Goal: Check status: Check status

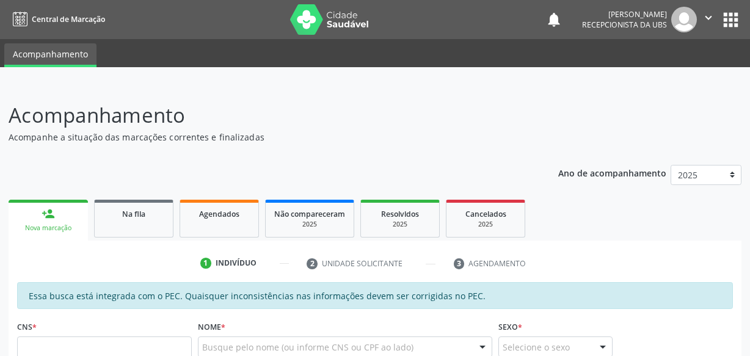
scroll to position [4, 0]
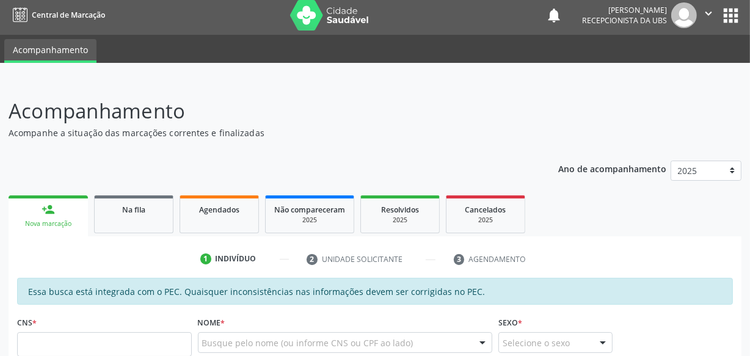
click at [114, 54] on ul "Acompanhamento" at bounding box center [375, 49] width 750 height 28
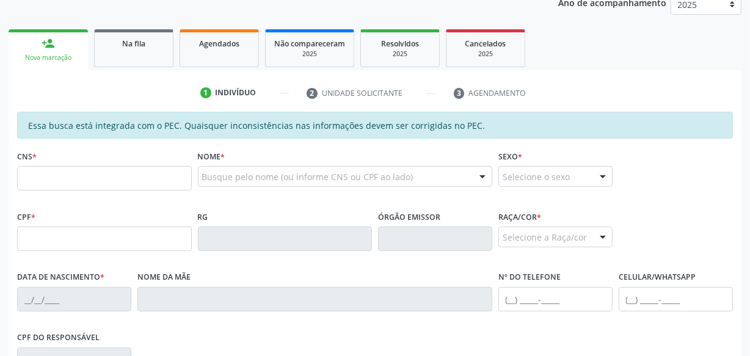
scroll to position [171, 0]
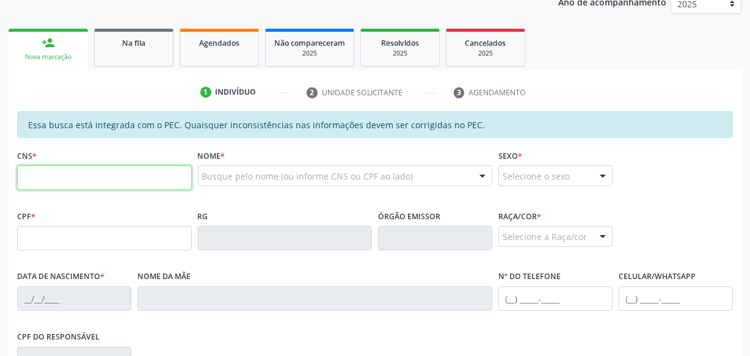
click at [89, 184] on input "text" at bounding box center [104, 177] width 175 height 24
click at [200, 43] on span "Agendados" at bounding box center [219, 43] width 40 height 10
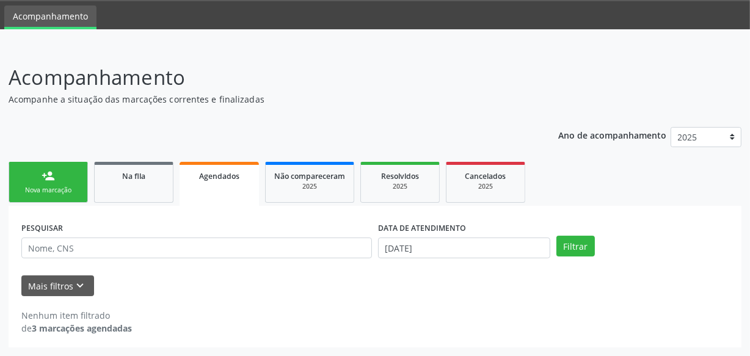
scroll to position [37, 0]
click at [123, 278] on div "Mais filtros keyboard_arrow_down" at bounding box center [374, 286] width 713 height 21
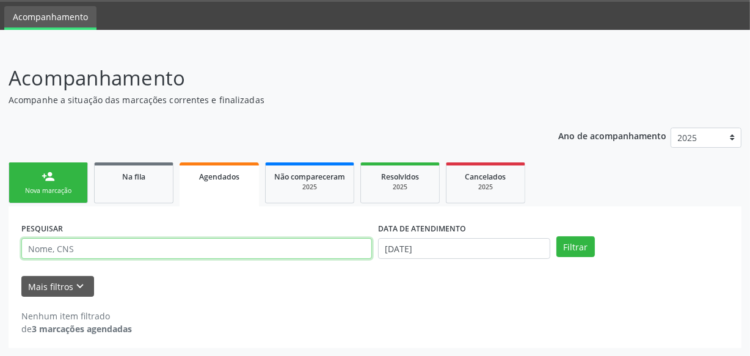
click at [128, 247] on input "text" at bounding box center [196, 248] width 350 height 21
click at [143, 250] on input "text" at bounding box center [196, 248] width 350 height 21
type input "Nayara"
click at [556, 236] on button "Filtrar" at bounding box center [575, 246] width 38 height 21
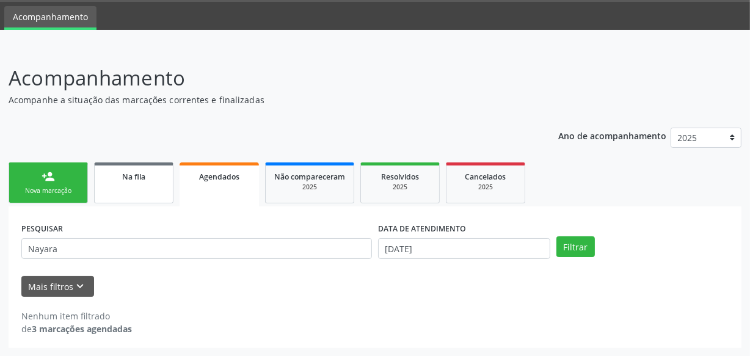
click at [153, 196] on link "Na fila" at bounding box center [133, 182] width 79 height 41
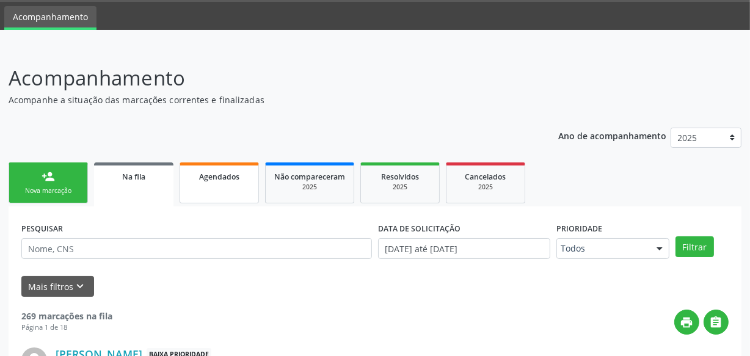
click at [206, 191] on link "Agendados" at bounding box center [218, 182] width 79 height 41
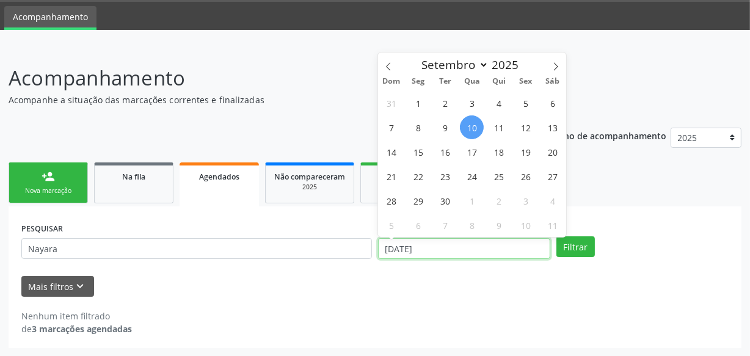
click at [467, 251] on input "[DATE]" at bounding box center [464, 248] width 172 height 21
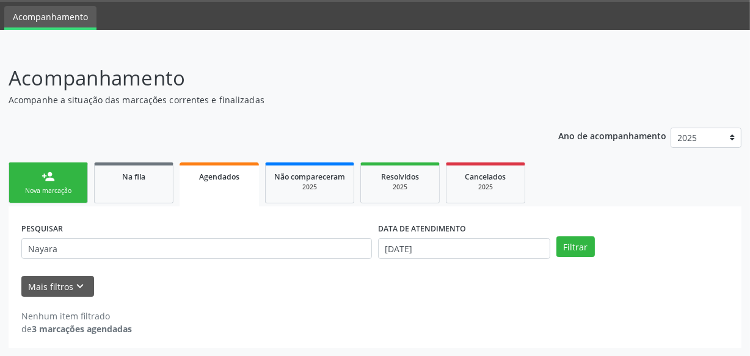
drag, startPoint x: 197, startPoint y: 258, endPoint x: 1, endPoint y: 253, distance: 196.0
click at [0, 253] on div "Acompanhamento Acompanhe a situação das marcações correntes e finalizadas Relat…" at bounding box center [375, 201] width 750 height 309
click at [27, 287] on button "Mais filtros keyboard_arrow_down" at bounding box center [57, 286] width 73 height 21
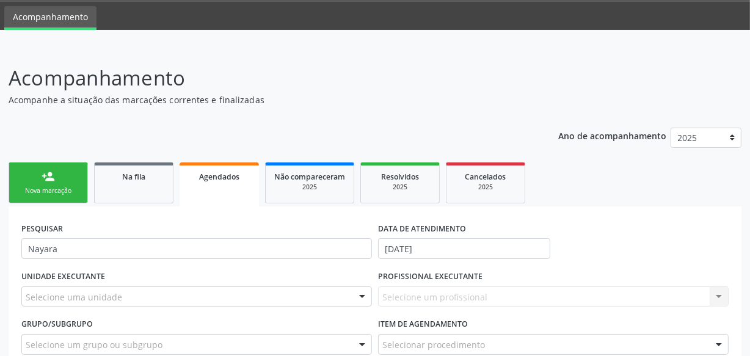
drag, startPoint x: 203, startPoint y: 295, endPoint x: 192, endPoint y: 274, distance: 23.5
click at [203, 294] on div "Selecione uma unidade" at bounding box center [196, 296] width 350 height 21
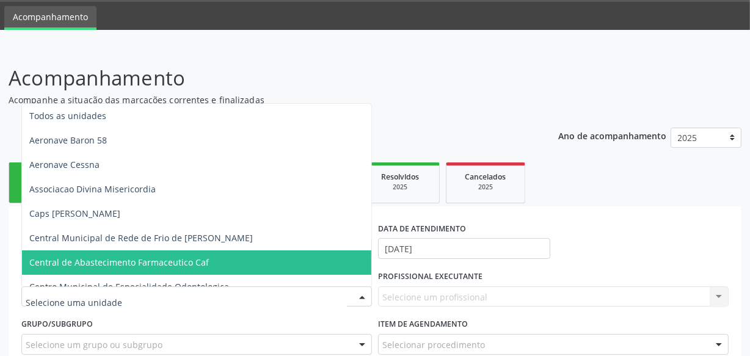
click at [10, 262] on div "PESQUISAR Nayara DATA DE ATENDIMENTO [DATE] UNIDADE EXECUTANTE Todos as unidade…" at bounding box center [375, 339] width 732 height 266
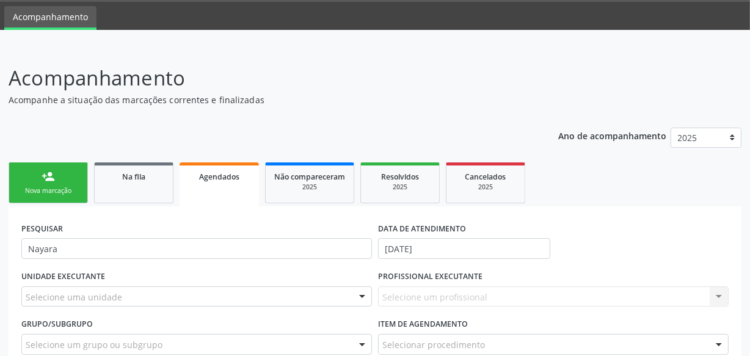
click at [9, 261] on div "PESQUISAR Nayara DATA DE ATENDIMENTO [DATE] UNIDADE EXECUTANTE Selecione uma un…" at bounding box center [375, 339] width 732 height 266
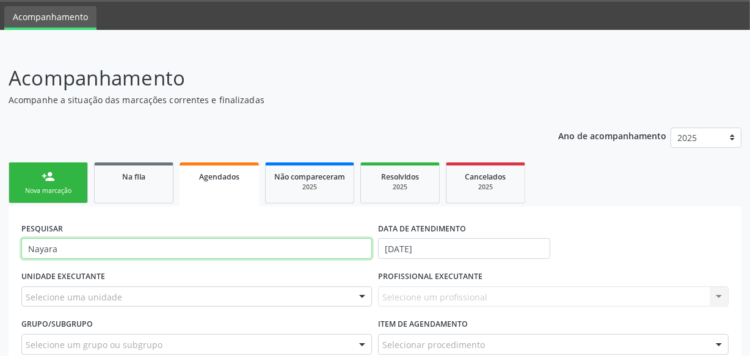
click at [93, 239] on input "Nayara" at bounding box center [196, 248] width 350 height 21
type input "a"
click at [90, 247] on input "text" at bounding box center [196, 248] width 350 height 21
type input "j"
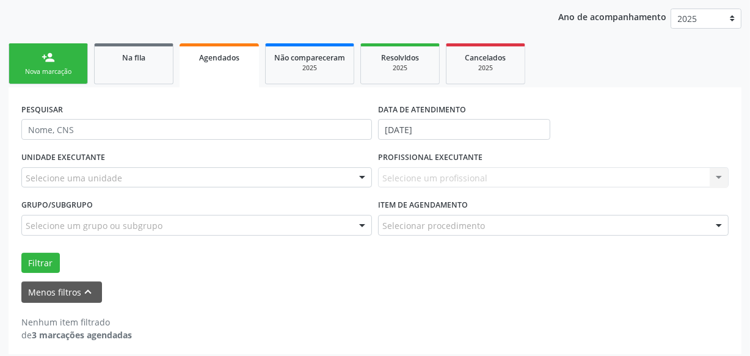
scroll to position [162, 0]
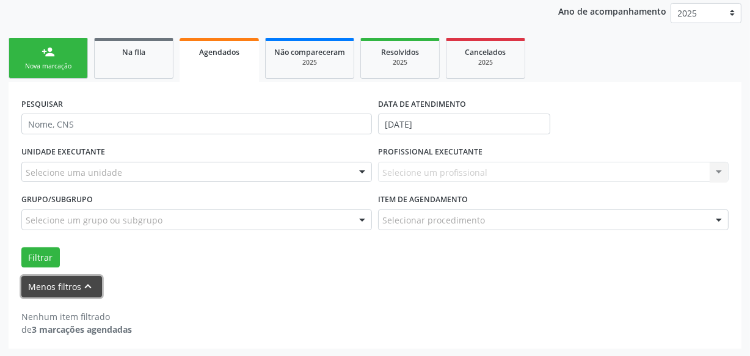
click at [55, 283] on button "Menos filtros keyboard_arrow_up" at bounding box center [61, 286] width 81 height 21
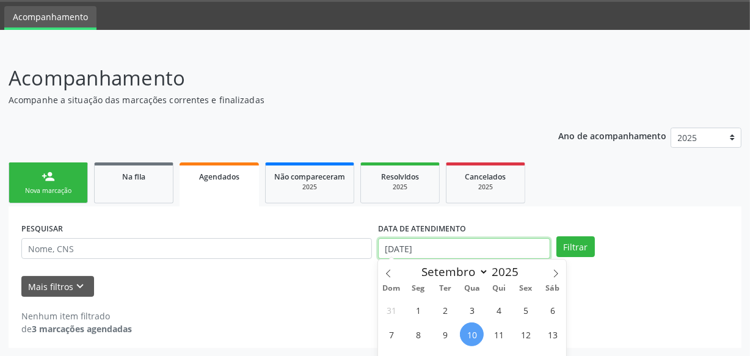
scroll to position [112, 0]
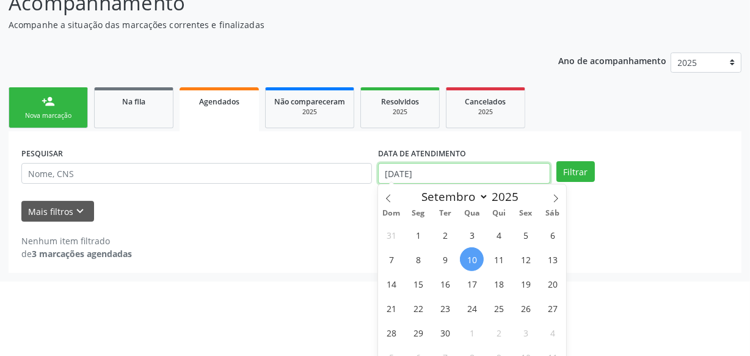
click at [431, 244] on body "Central de Marcação notifications [PERSON_NAME] Recepcionista da UBS  Configur…" at bounding box center [375, 66] width 750 height 356
click at [476, 255] on span "10" at bounding box center [472, 259] width 24 height 24
type input "[DATE]"
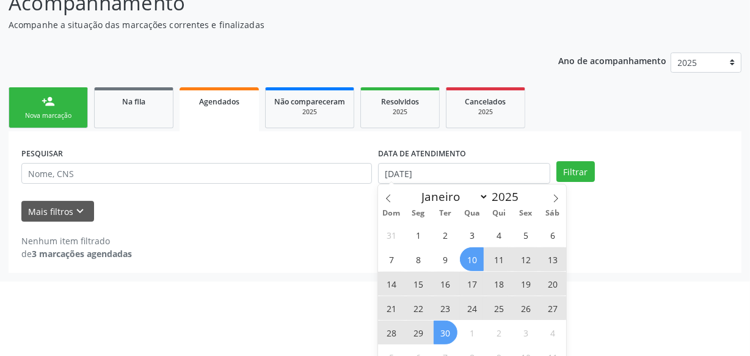
click at [444, 336] on span "30" at bounding box center [445, 332] width 24 height 24
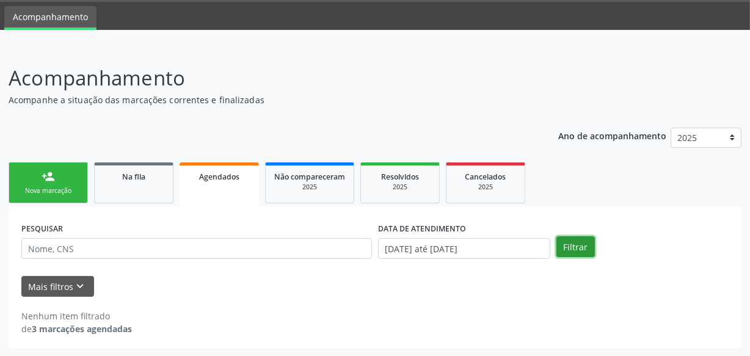
click at [586, 240] on button "Filtrar" at bounding box center [575, 246] width 38 height 21
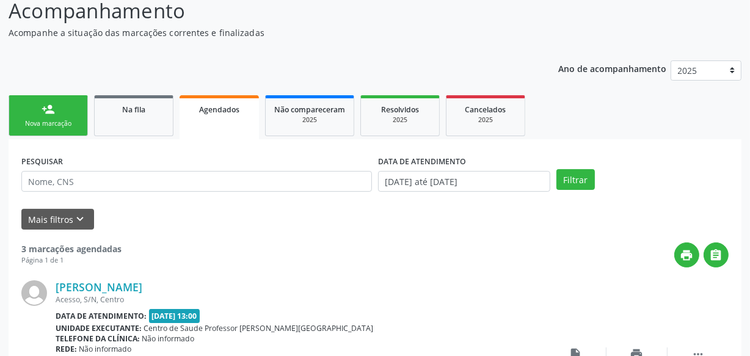
scroll to position [96, 0]
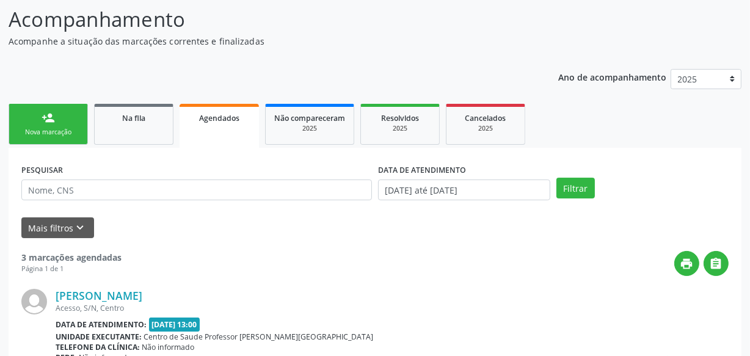
click at [55, 128] on div "Nova marcação" at bounding box center [48, 132] width 61 height 9
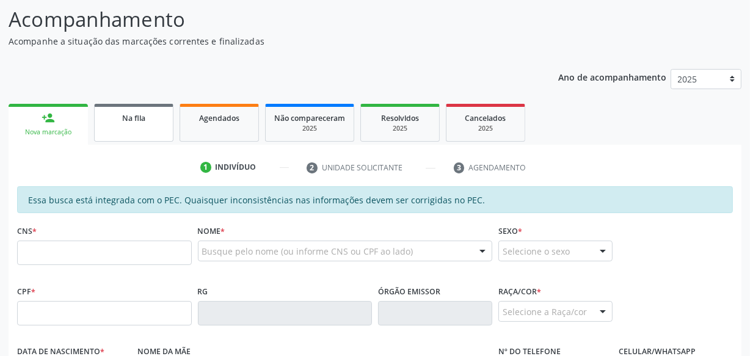
click at [134, 122] on div "Na fila" at bounding box center [133, 117] width 61 height 13
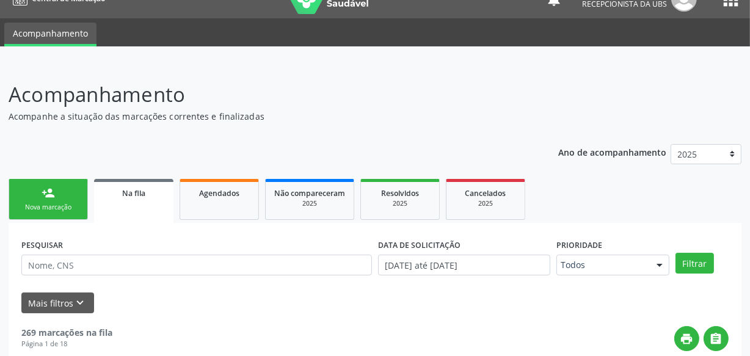
scroll to position [0, 0]
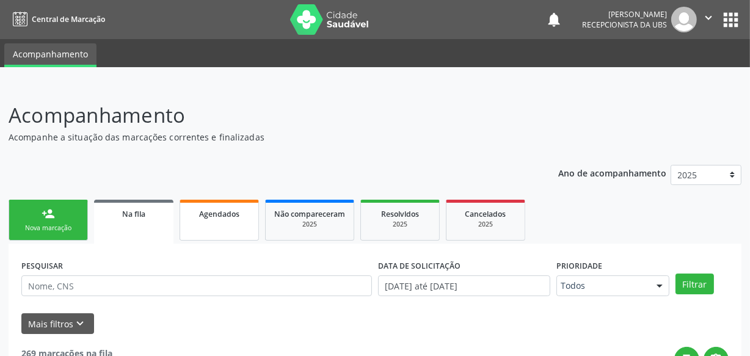
click at [219, 211] on span "Agendados" at bounding box center [219, 214] width 40 height 10
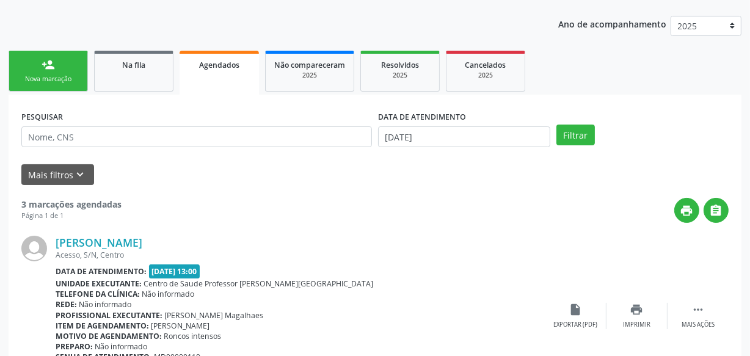
scroll to position [110, 0]
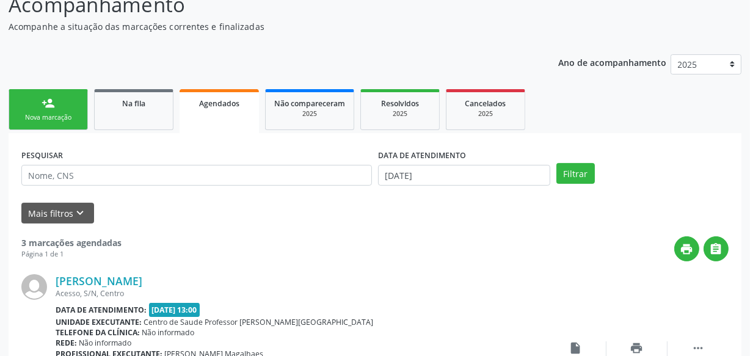
click at [54, 106] on div "person_add" at bounding box center [48, 102] width 13 height 13
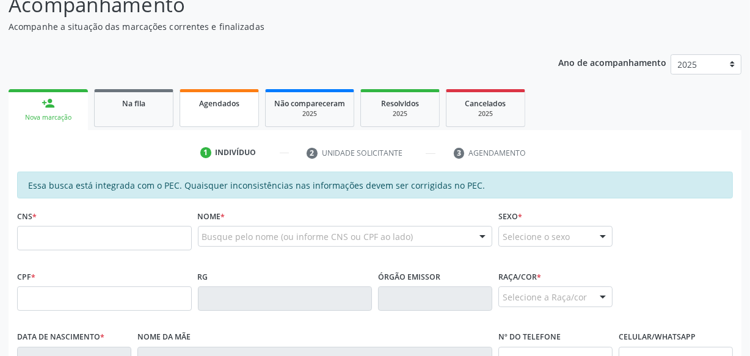
click at [248, 117] on link "Agendados" at bounding box center [218, 108] width 79 height 38
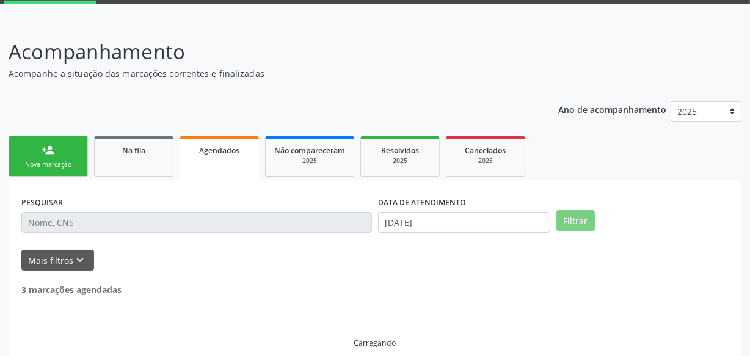
scroll to position [37, 0]
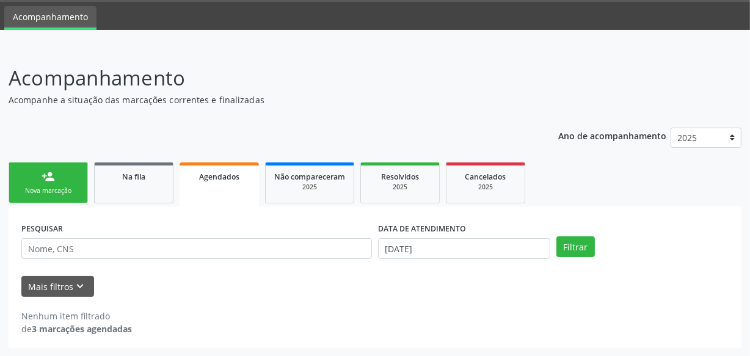
click at [73, 192] on div "Nova marcação" at bounding box center [48, 190] width 61 height 9
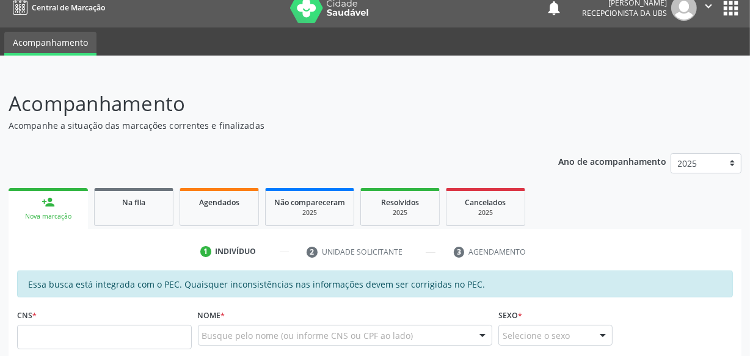
scroll to position [0, 0]
